Goal: Transaction & Acquisition: Purchase product/service

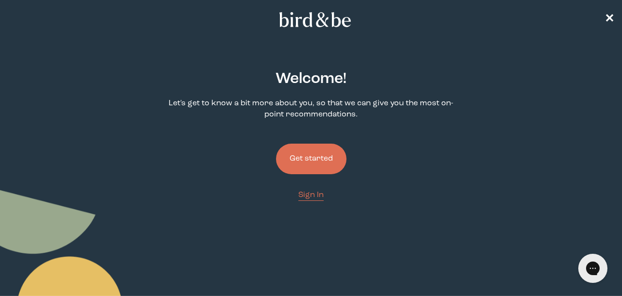
click at [318, 170] on button "Get started" at bounding box center [311, 159] width 70 height 31
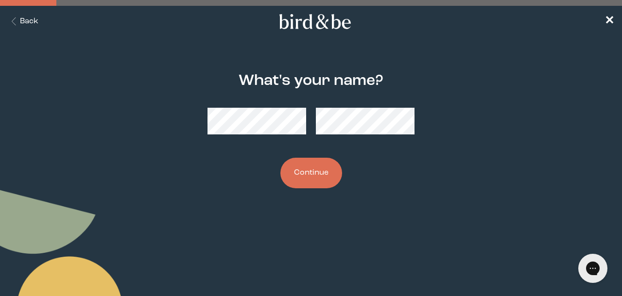
click at [28, 22] on button "Back" at bounding box center [23, 21] width 31 height 11
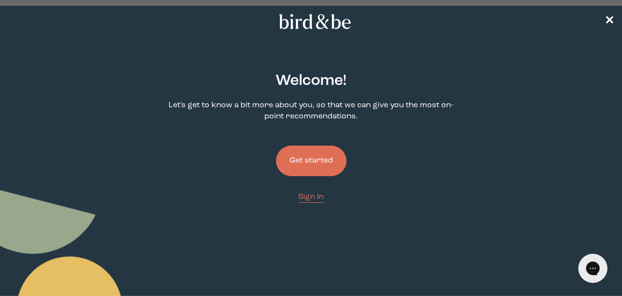
click at [310, 204] on div "Welcome ! Let's get to know a bit more about you, so that we can give you the m…" at bounding box center [310, 187] width 295 height 261
click at [311, 200] on span "Sign In" at bounding box center [310, 197] width 25 height 8
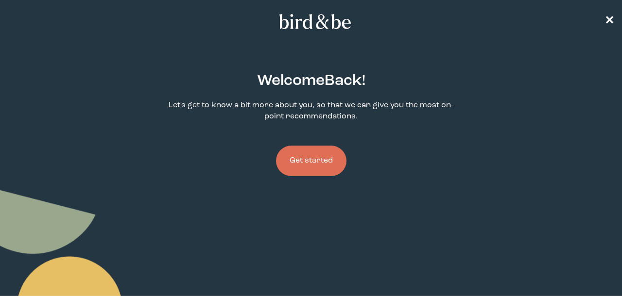
click at [322, 164] on button "Get started" at bounding box center [311, 161] width 70 height 31
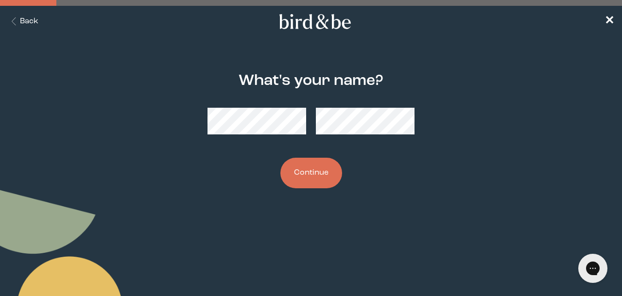
click at [315, 169] on button "Continue" at bounding box center [311, 173] width 62 height 31
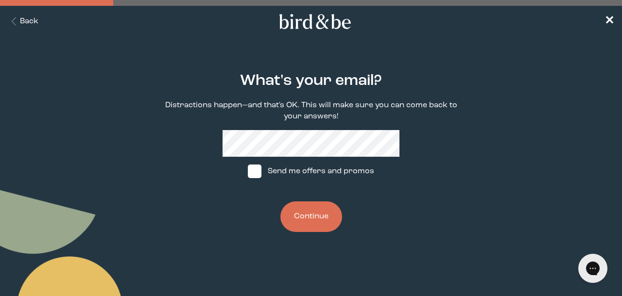
click at [288, 168] on label "Send me offers and promos" at bounding box center [311, 171] width 145 height 29
click at [248, 172] on input "Send me offers and promos" at bounding box center [247, 172] width 0 height 0
checkbox input "true"
click at [311, 232] on button "Continue" at bounding box center [311, 217] width 62 height 31
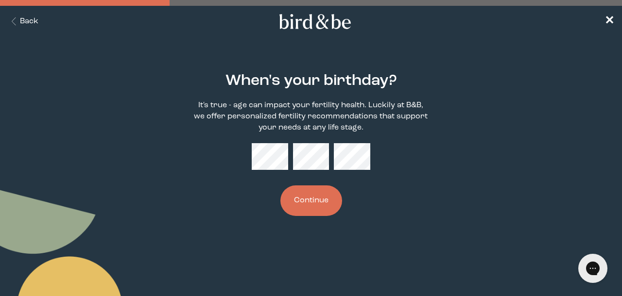
click at [309, 200] on button "Continue" at bounding box center [311, 201] width 62 height 31
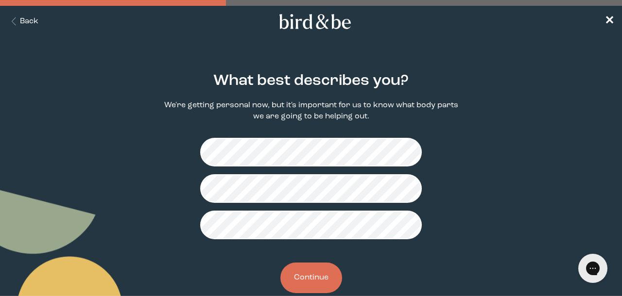
click at [319, 278] on button "Continue" at bounding box center [311, 278] width 62 height 31
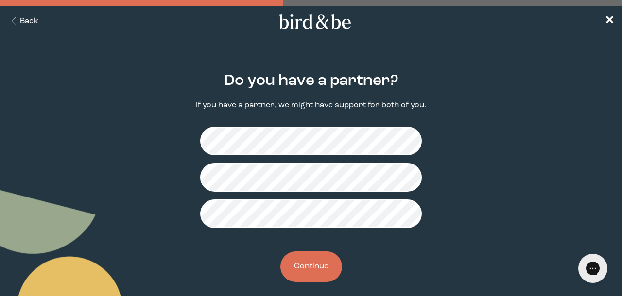
click at [321, 264] on button "Continue" at bounding box center [311, 267] width 62 height 31
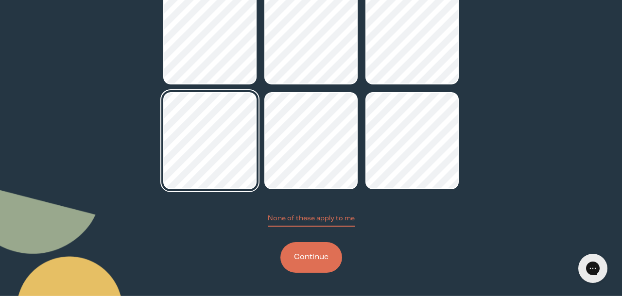
scroll to position [154, 0]
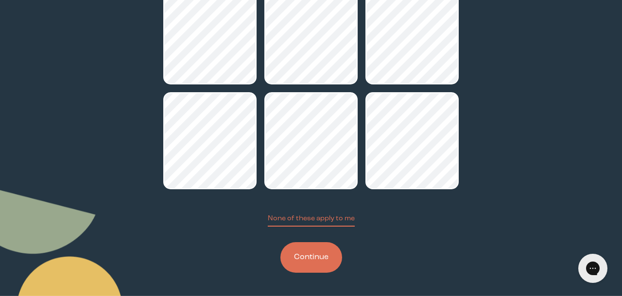
click at [316, 258] on button "Continue" at bounding box center [311, 258] width 62 height 31
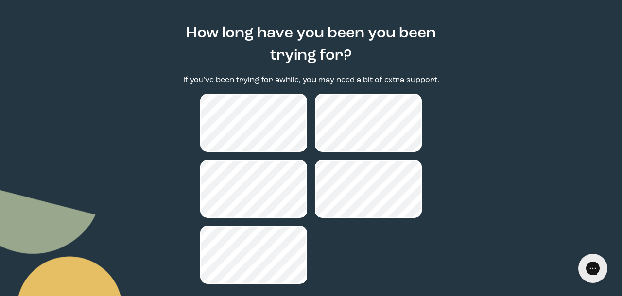
scroll to position [95, 0]
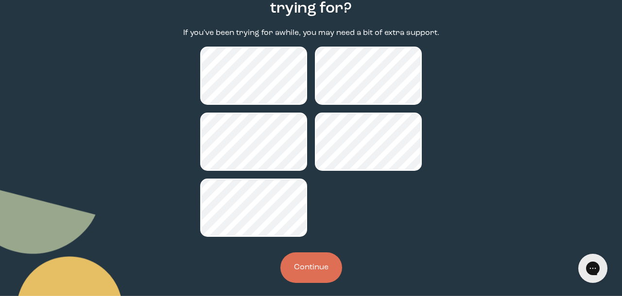
click at [325, 277] on button "Continue" at bounding box center [311, 268] width 62 height 31
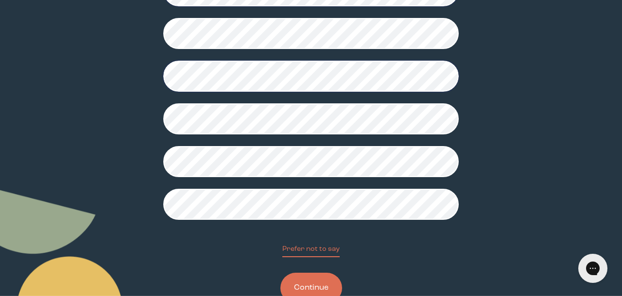
scroll to position [245, 0]
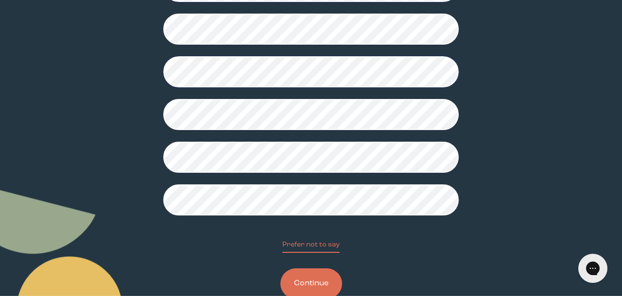
click at [311, 288] on button "Continue" at bounding box center [311, 284] width 62 height 31
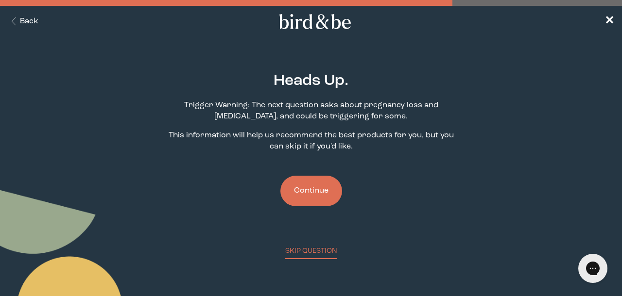
click at [311, 188] on button "Continue" at bounding box center [311, 191] width 62 height 31
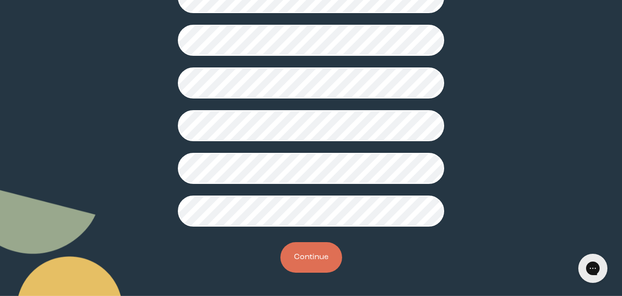
scroll to position [310, 0]
click at [302, 263] on button "Continue" at bounding box center [311, 258] width 62 height 31
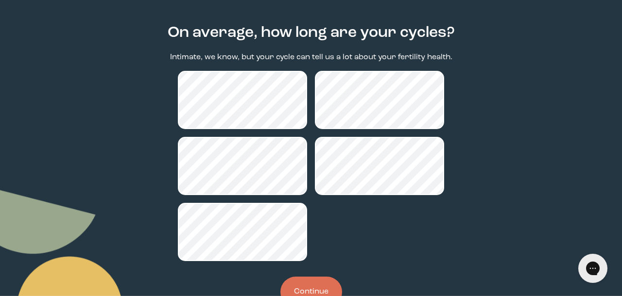
scroll to position [52, 0]
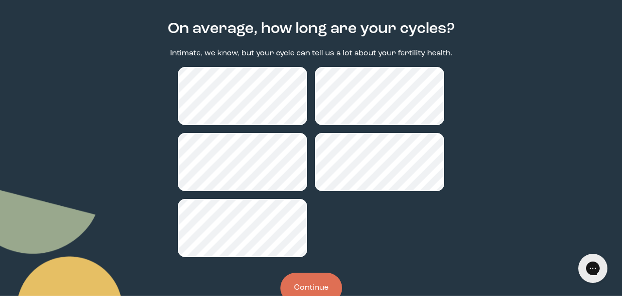
click at [367, 64] on div "On average, how long are your cycles? Intimate, we know, but your cycle can tel…" at bounding box center [310, 162] width 295 height 314
click at [309, 285] on button "Continue" at bounding box center [311, 288] width 62 height 31
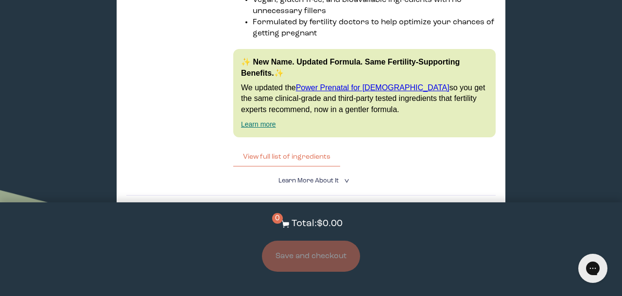
scroll to position [1728, 0]
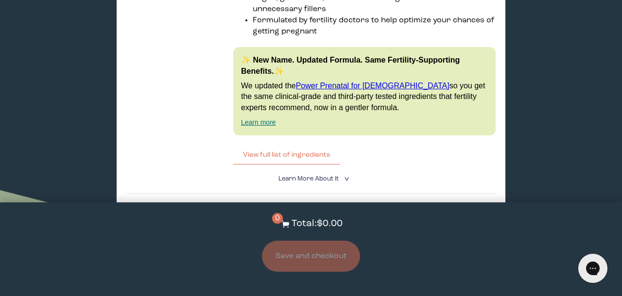
click at [327, 248] on label "With CoQ10 Boost" at bounding box center [263, 258] width 127 height 20
click at [0, 0] on input "With CoQ10 Boost" at bounding box center [0, 0] width 0 height 0
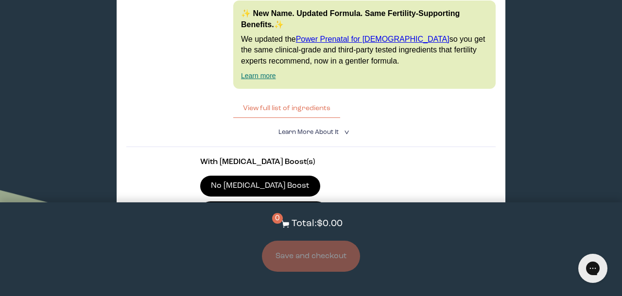
scroll to position [1795, 0]
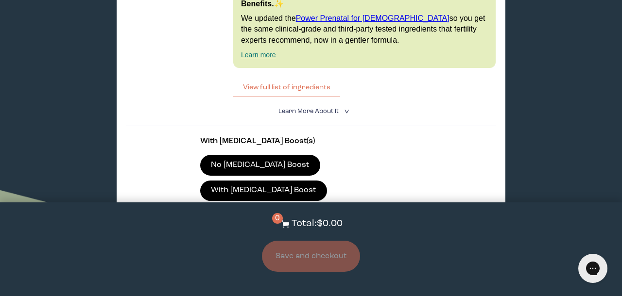
click at [350, 238] on div at bounding box center [320, 251] width 221 height 27
click at [210, 245] on input "$70.20 Subscribe + Free Shipping" at bounding box center [210, 245] width 0 height 0
radio input "true"
click at [318, 290] on button "Add to Cart - $70.20" at bounding box center [310, 300] width 101 height 21
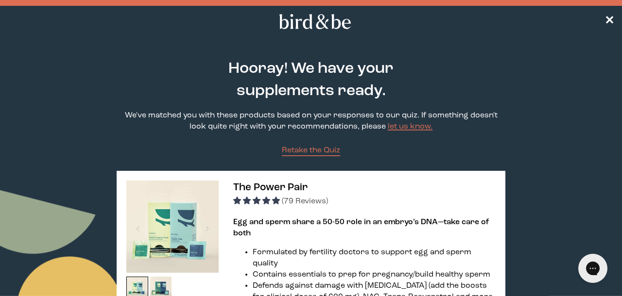
scroll to position [0, 0]
click at [611, 22] on span "✕" at bounding box center [610, 22] width 10 height 12
